Goal: Check status: Check status

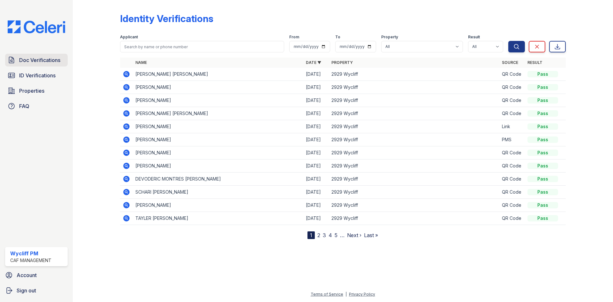
click at [48, 66] on link "Doc Verifications" at bounding box center [36, 60] width 63 height 13
click at [47, 77] on span "ID Verifications" at bounding box center [37, 76] width 36 height 8
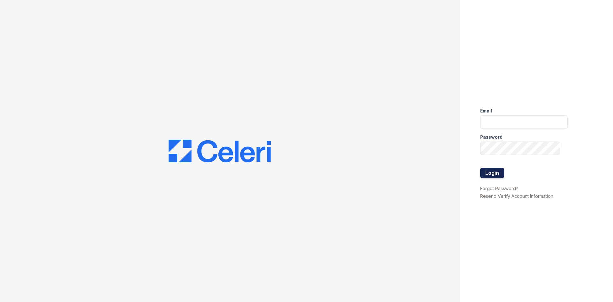
click at [495, 177] on button "Login" at bounding box center [492, 173] width 24 height 10
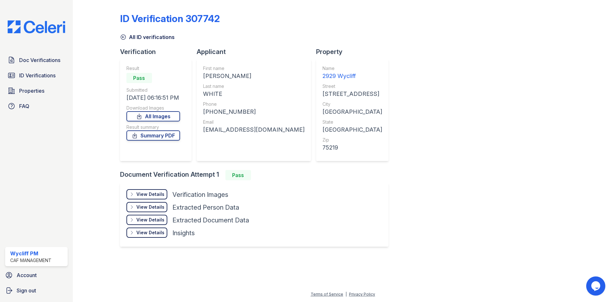
click at [147, 197] on div "View Details Details" at bounding box center [146, 194] width 41 height 10
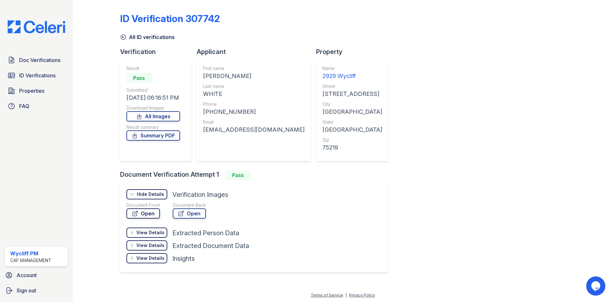
click at [158, 217] on link "Open" at bounding box center [143, 213] width 34 height 10
